Goal: Task Accomplishment & Management: Manage account settings

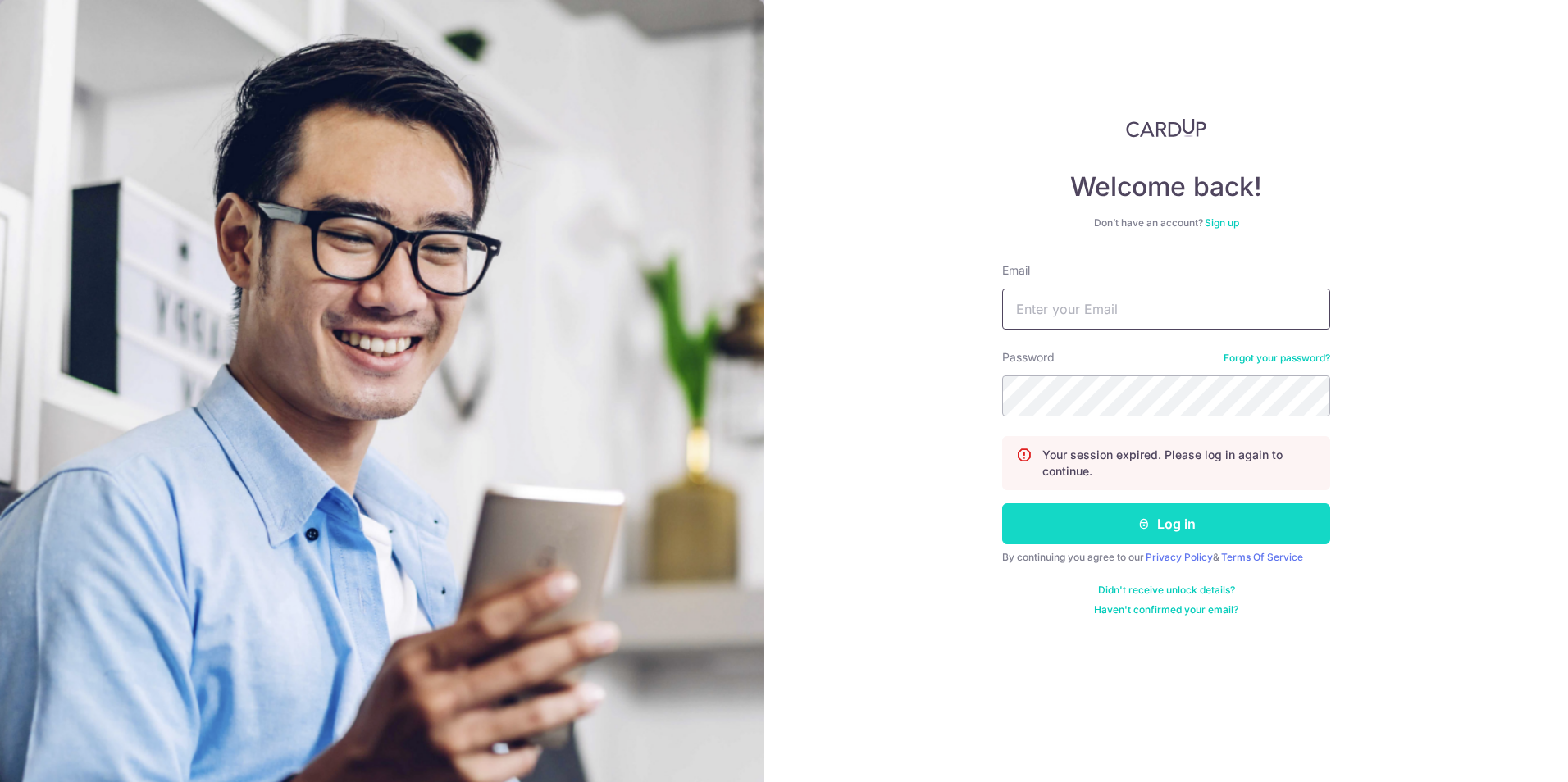
type input "[EMAIL_ADDRESS][DOMAIN_NAME]"
click at [1102, 525] on button "Log in" at bounding box center [1165, 523] width 328 height 41
